Goal: Find specific page/section: Find specific page/section

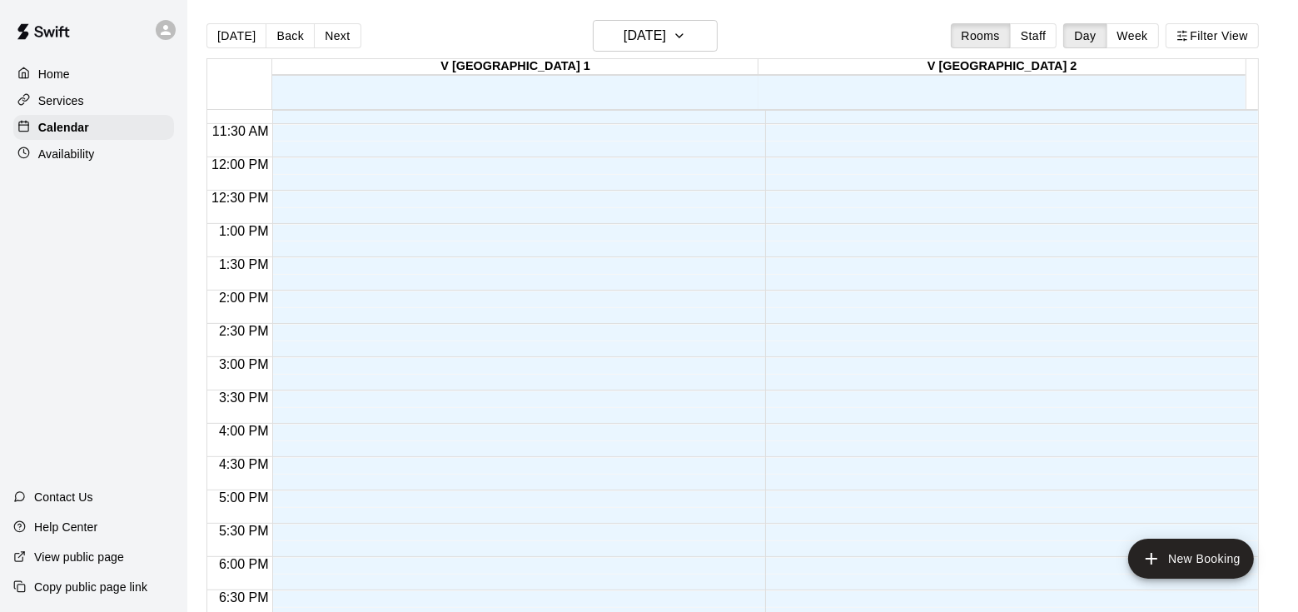
scroll to position [731, 0]
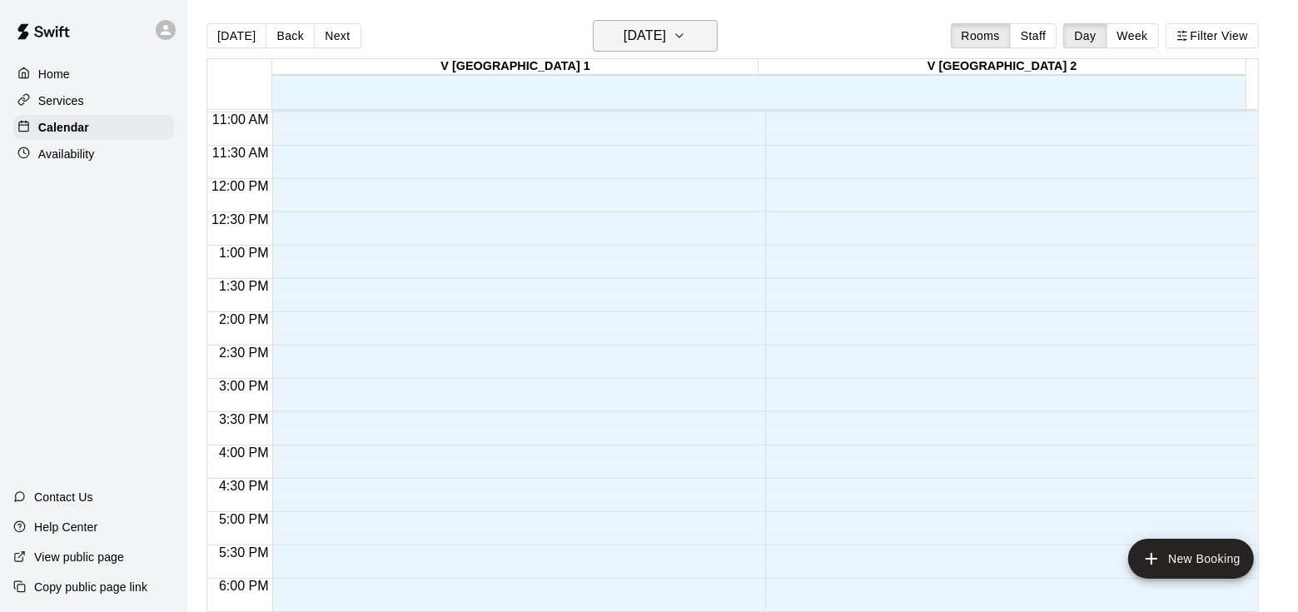
click at [698, 37] on button "[DATE]" at bounding box center [655, 36] width 125 height 32
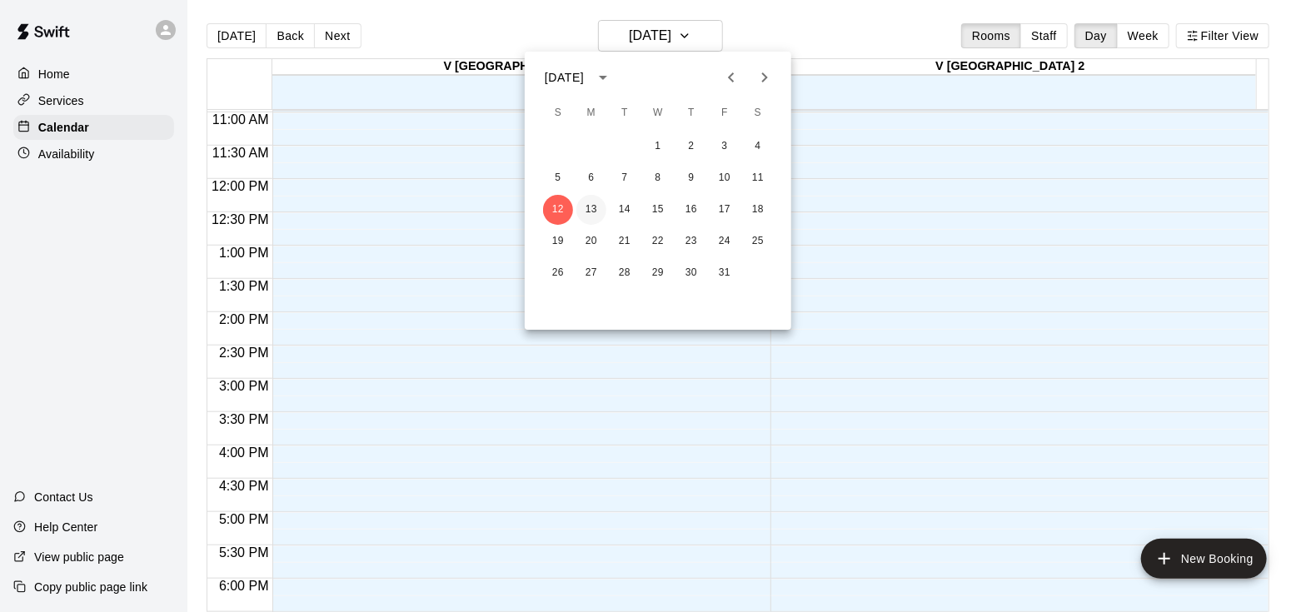
click at [589, 207] on button "13" at bounding box center [591, 210] width 30 height 30
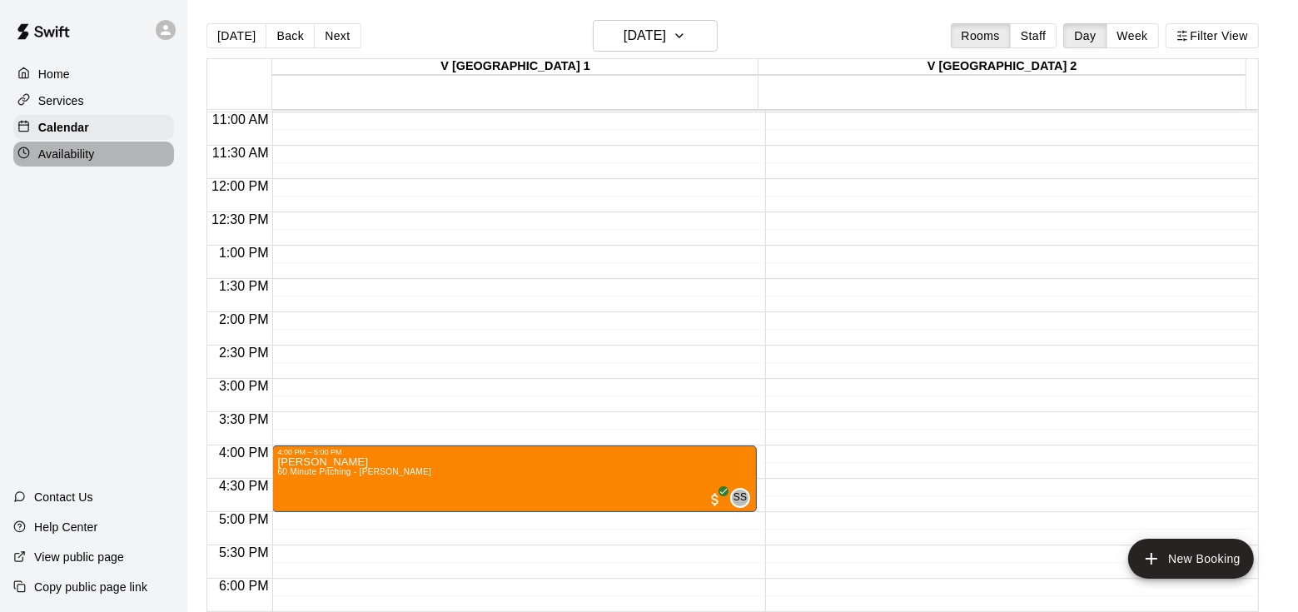
click at [84, 158] on p "Availability" at bounding box center [66, 154] width 57 height 17
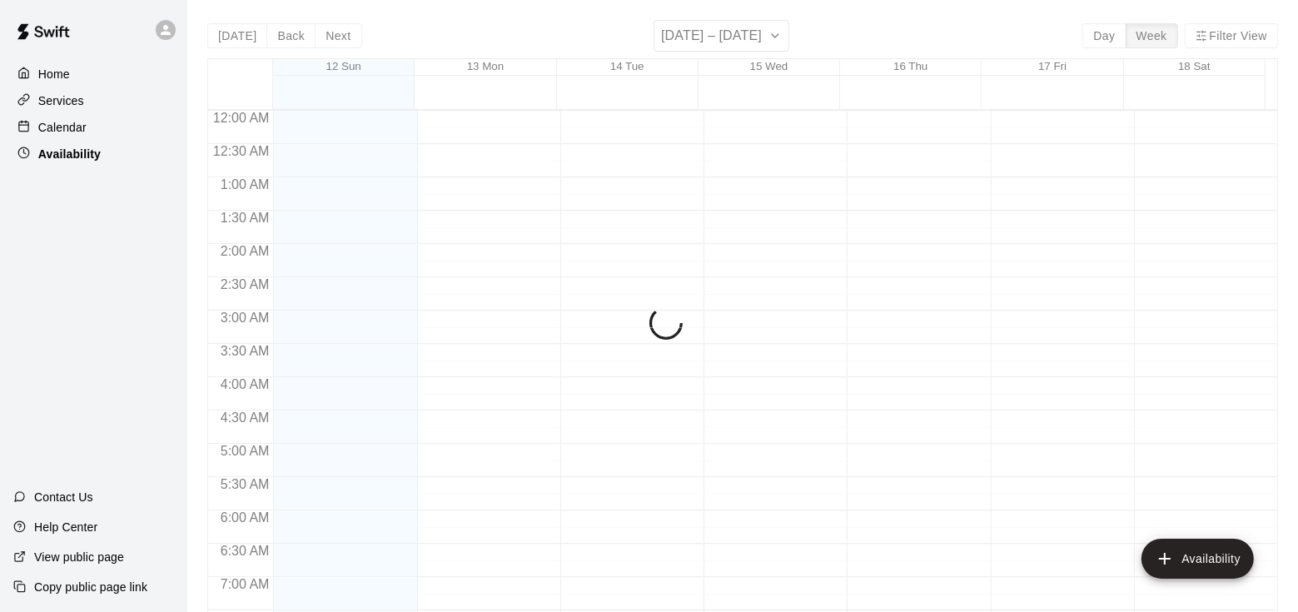
scroll to position [1077, 0]
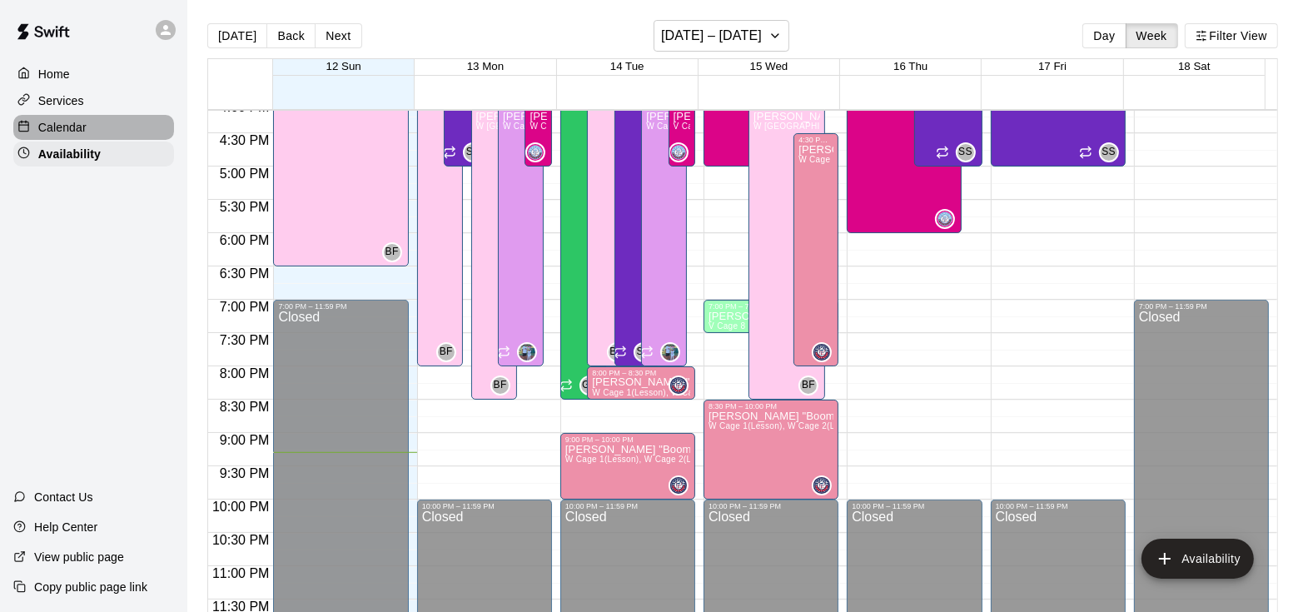
click at [121, 125] on div "Calendar" at bounding box center [93, 127] width 161 height 25
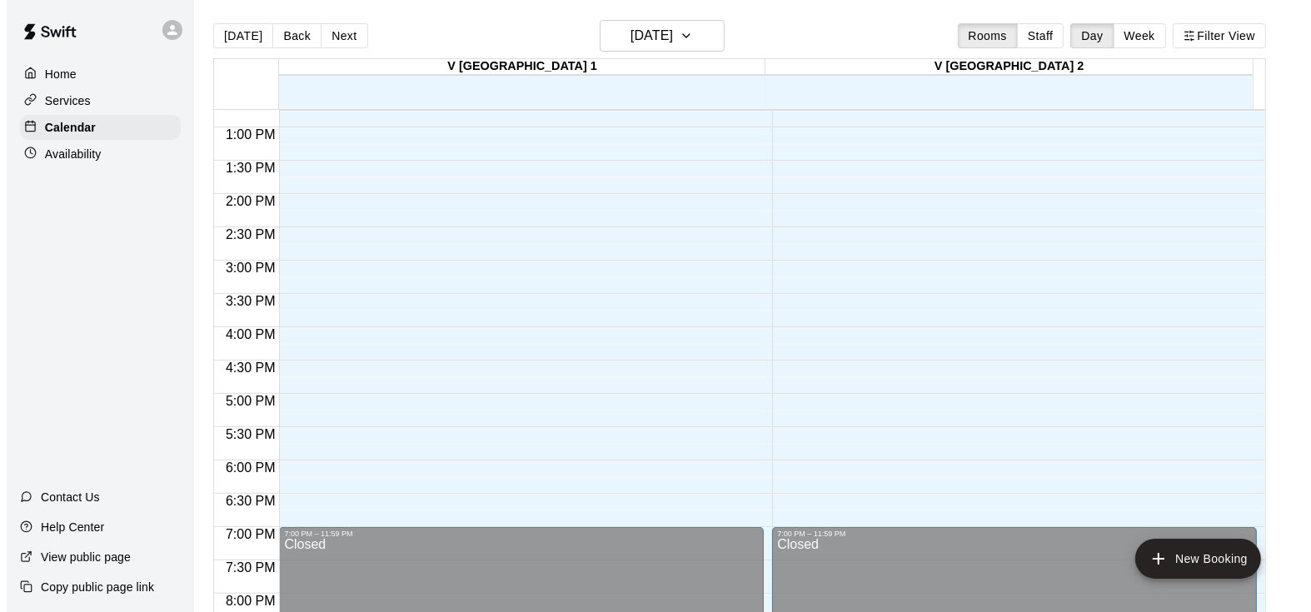
scroll to position [849, 0]
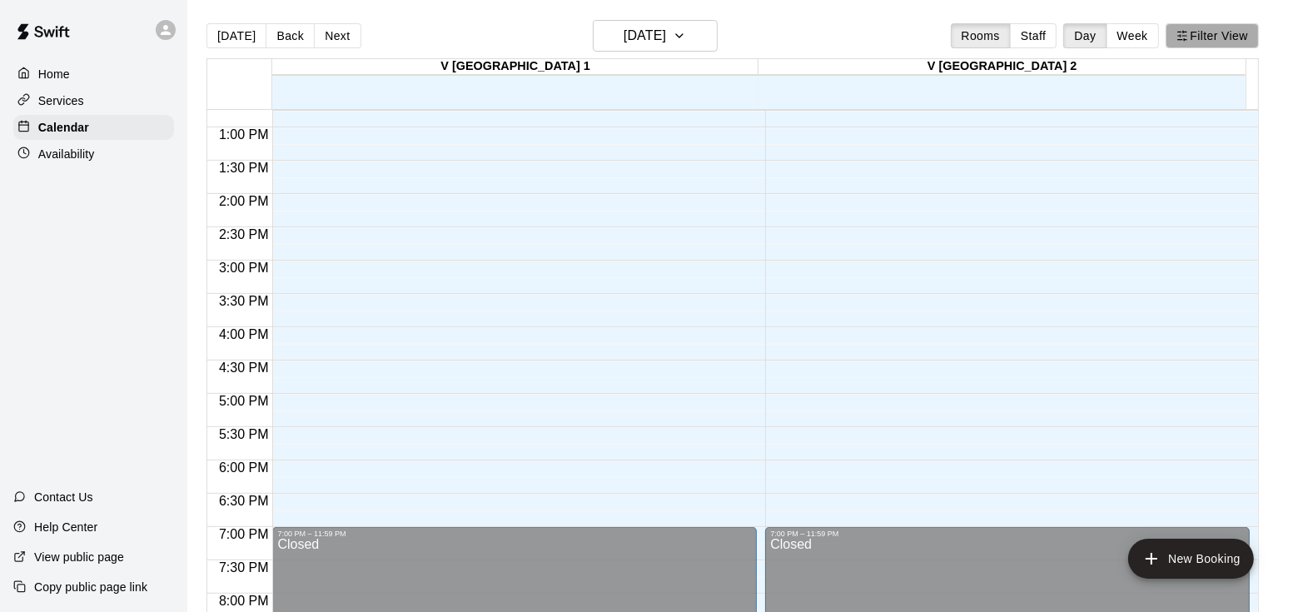
click at [1227, 42] on button "Filter View" at bounding box center [1212, 35] width 93 height 25
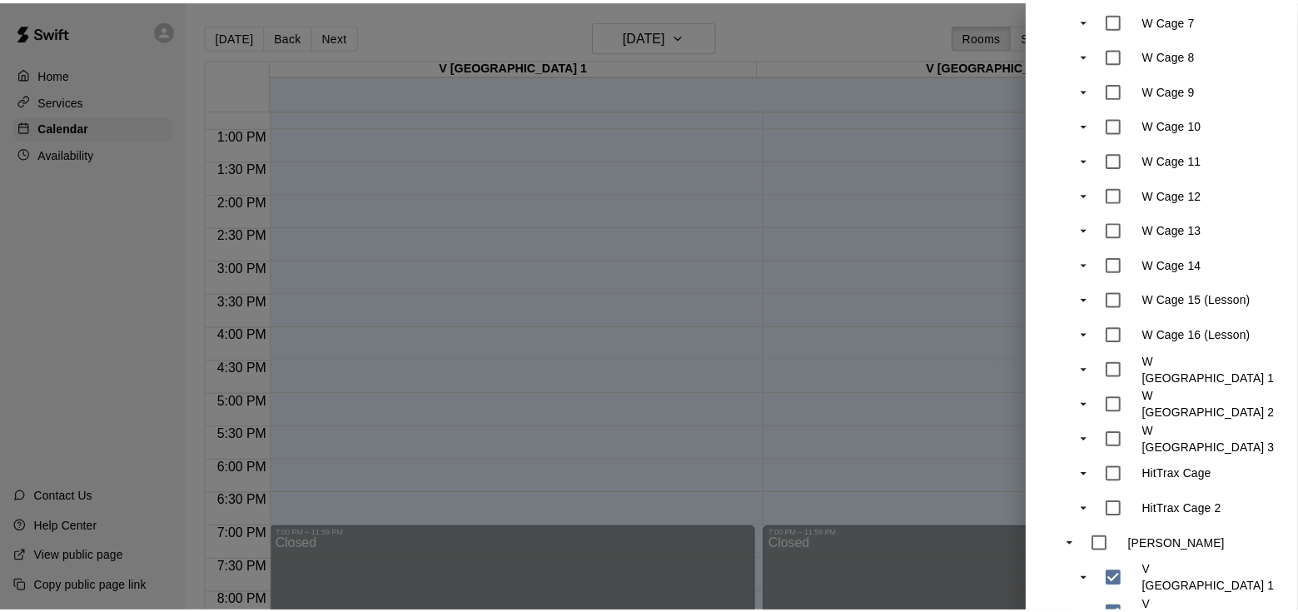
scroll to position [583, 0]
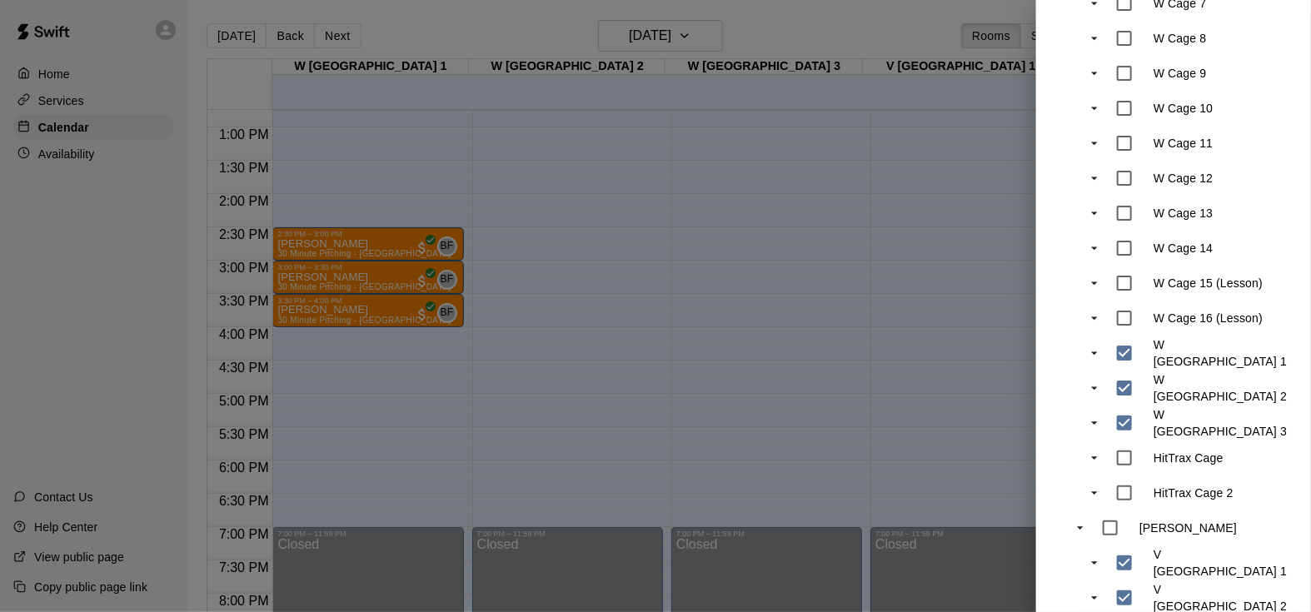
click at [966, 381] on div at bounding box center [655, 306] width 1311 height 612
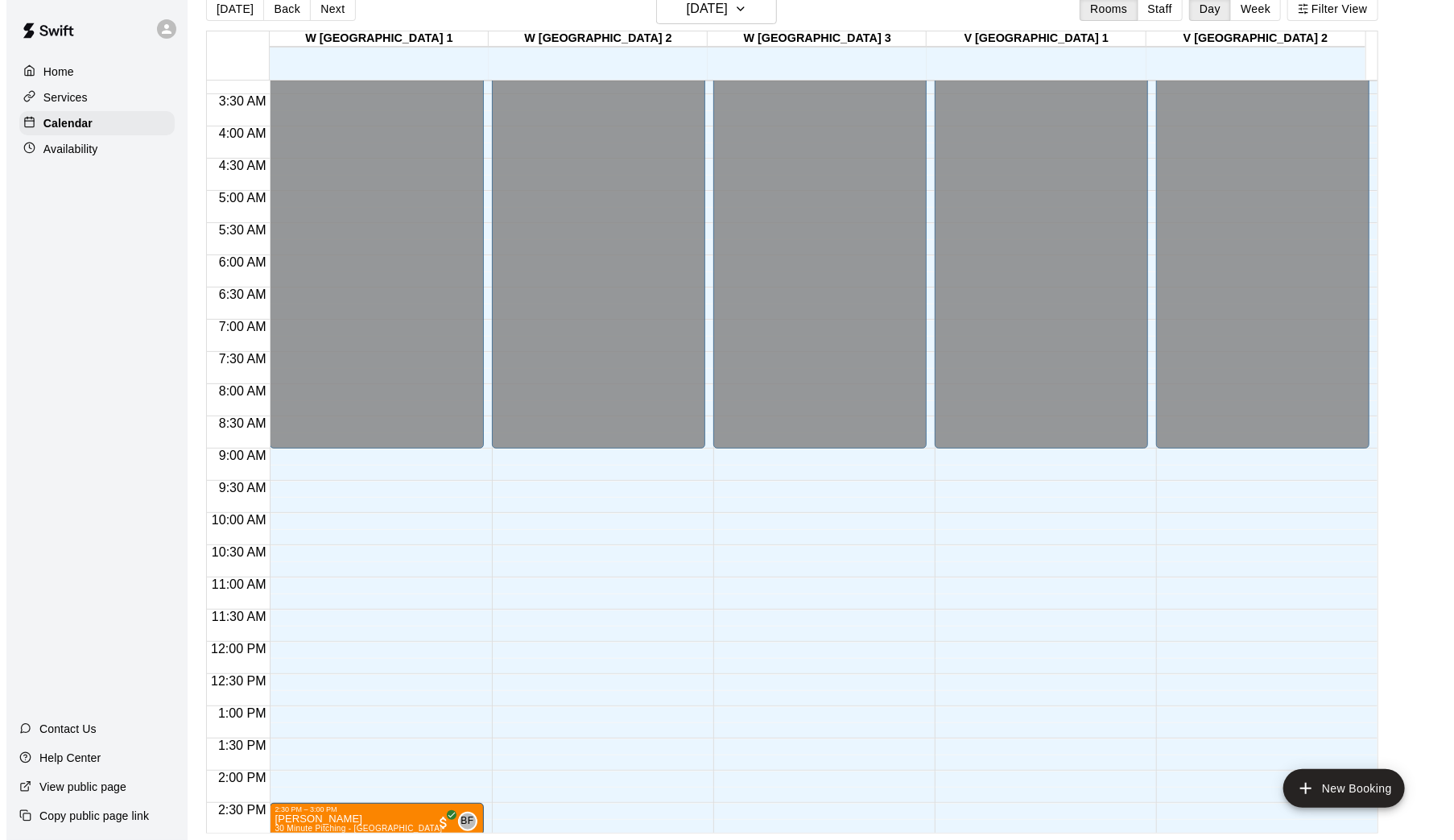
scroll to position [213, 0]
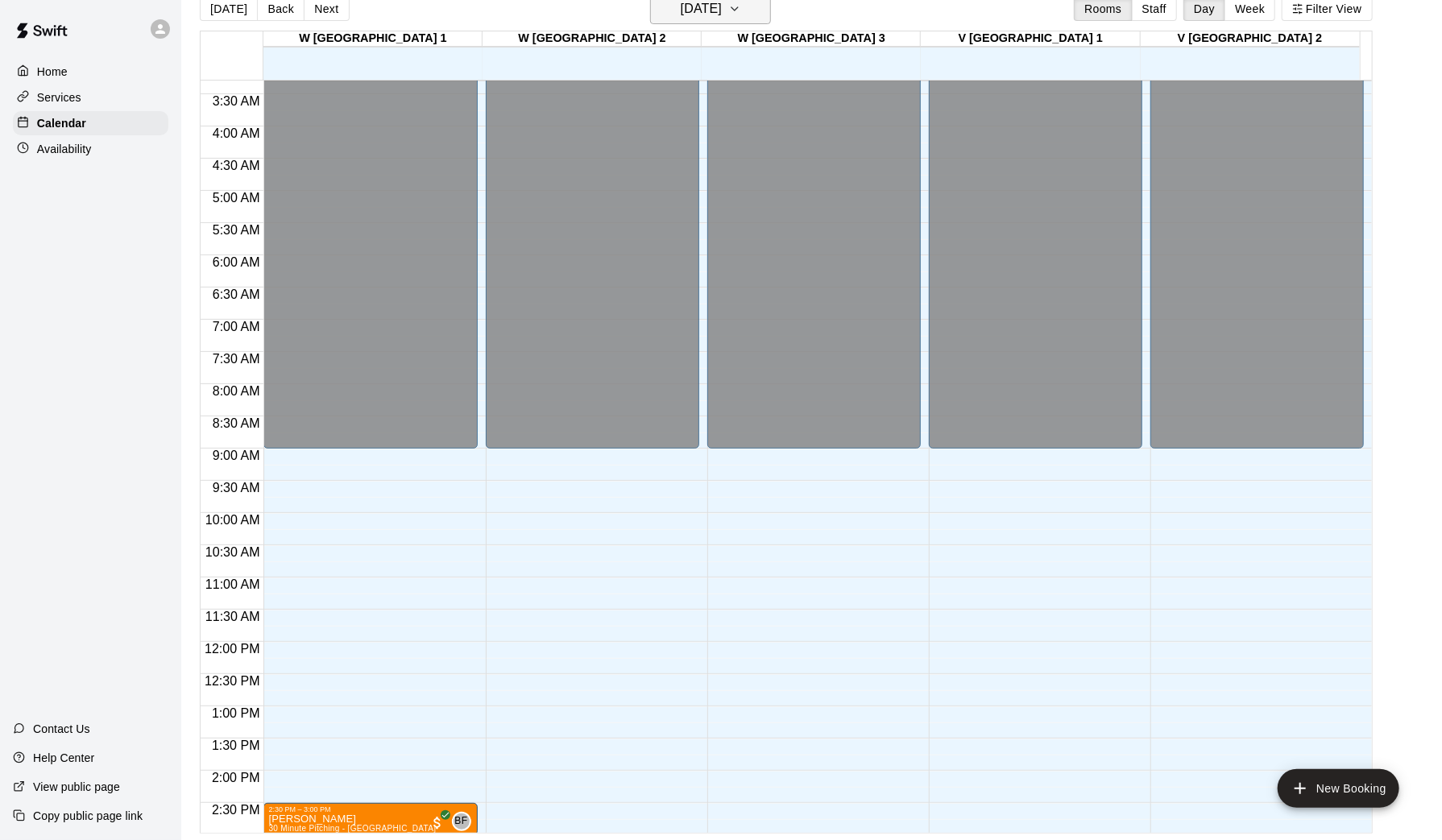
click at [721, 5] on h6 "[DATE]" at bounding box center [701, 9] width 41 height 22
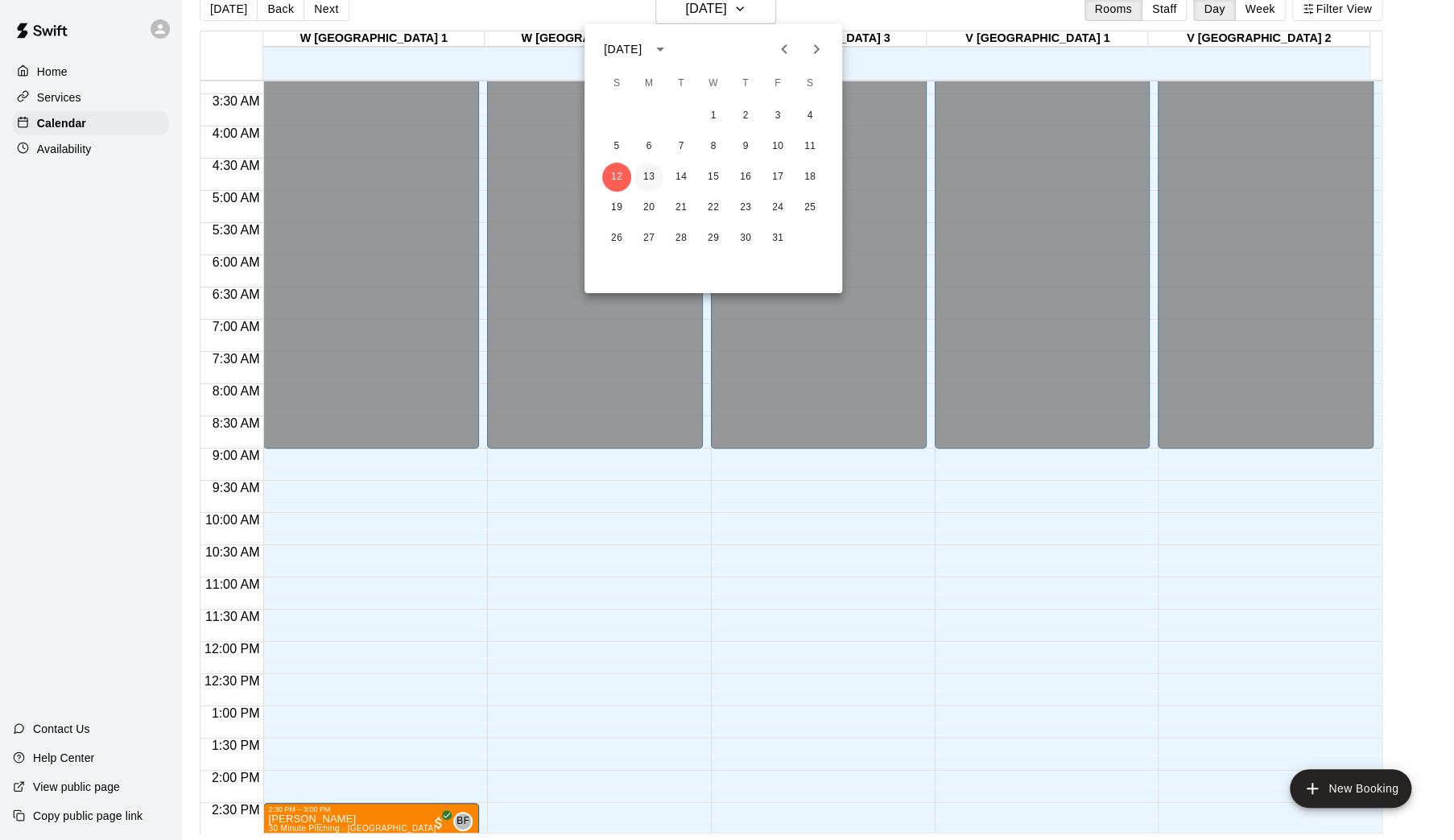
click at [643, 176] on button "13" at bounding box center [649, 177] width 29 height 29
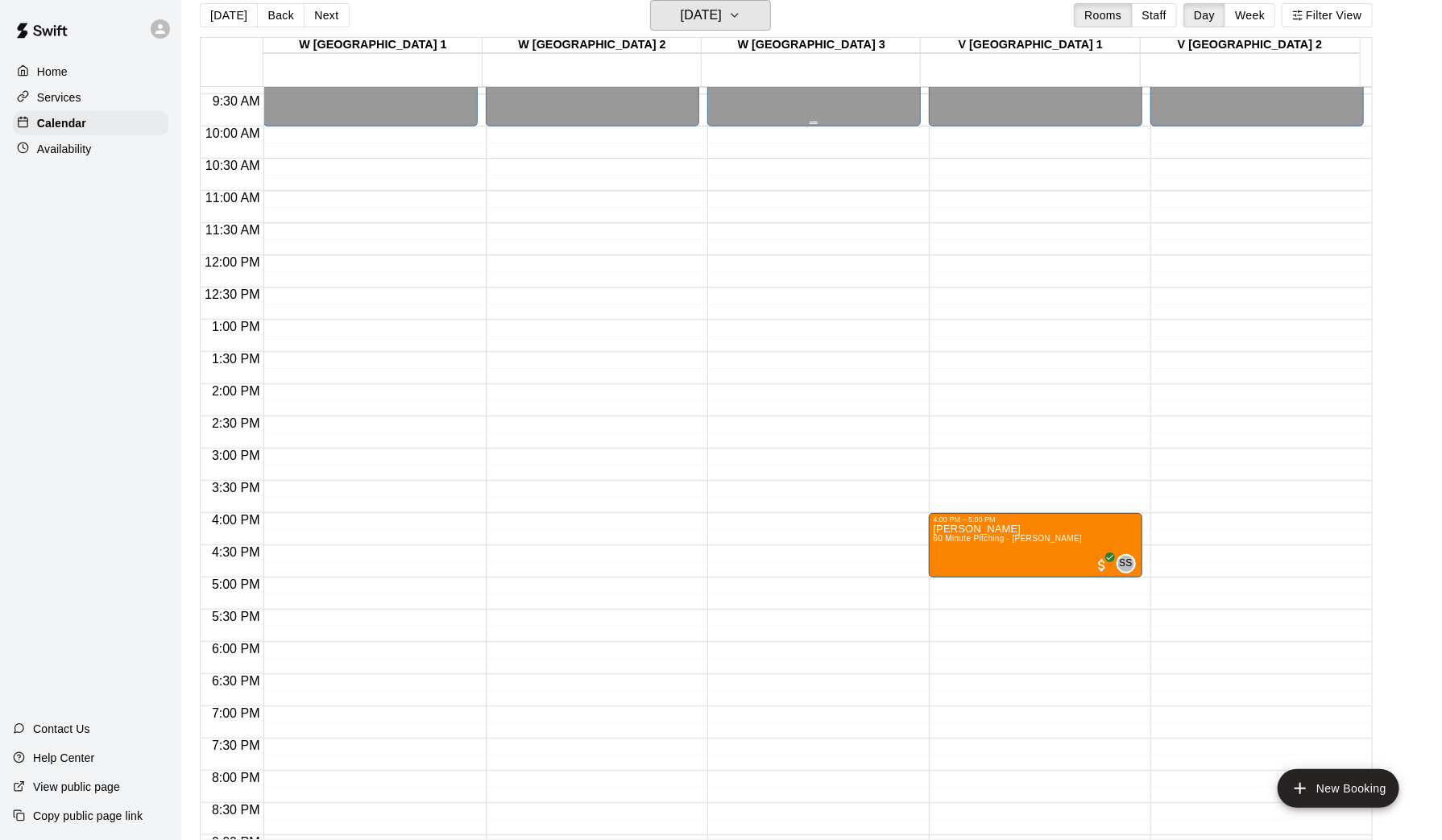
scroll to position [605, 0]
